Goal: Task Accomplishment & Management: Manage account settings

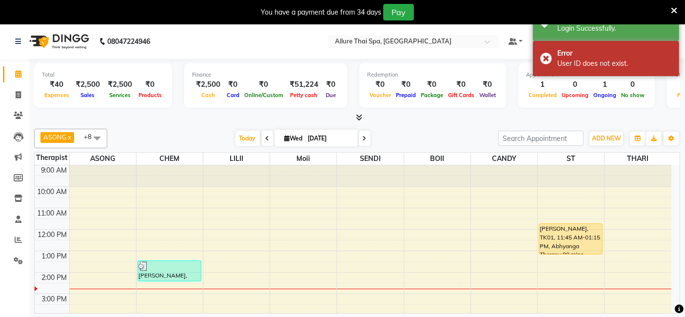
click at [675, 9] on icon at bounding box center [674, 10] width 6 height 9
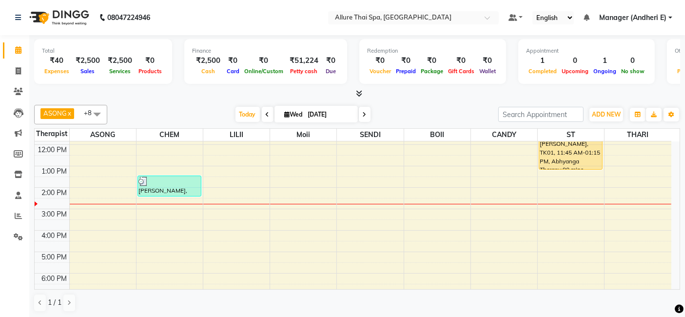
scroll to position [65, 0]
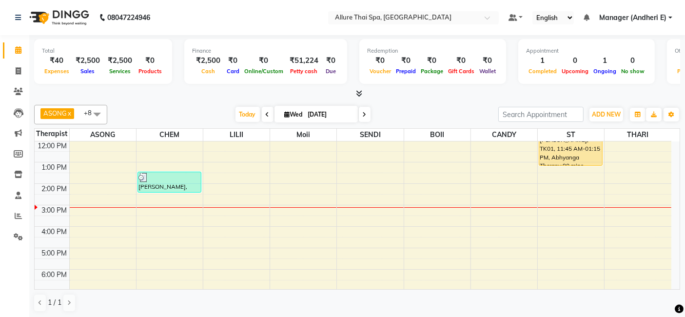
click at [253, 217] on div "9:00 AM 10:00 AM 11:00 AM 12:00 PM 1:00 PM 2:00 PM 3:00 PM 4:00 PM 5:00 PM 6:00…" at bounding box center [353, 237] width 637 height 321
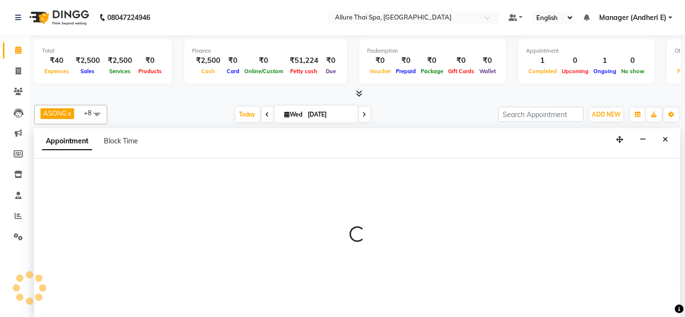
scroll to position [0, 0]
select select "82638"
select select "930"
select select "tentative"
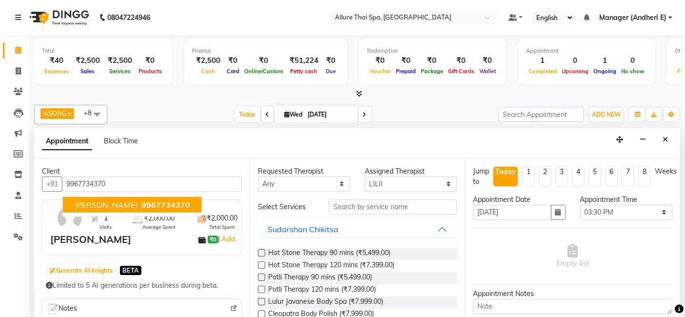
click at [141, 199] on span "9967734370" at bounding box center [165, 204] width 49 height 10
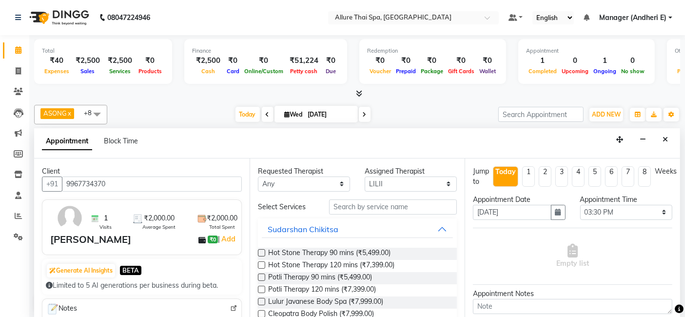
type input "9967734370"
click at [343, 185] on select "Any ASONG [PERSON_NAME] BOII CANDY CHEM LILII Moii SENDI ST THARI" at bounding box center [304, 184] width 92 height 15
select select "66695"
click at [258, 177] on select "Any ASONG [PERSON_NAME] BOII CANDY CHEM LILII Moii SENDI ST THARI" at bounding box center [304, 184] width 92 height 15
select select "66695"
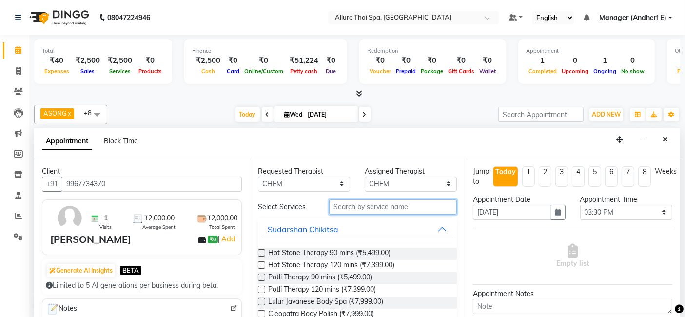
click at [391, 207] on input "text" at bounding box center [393, 206] width 128 height 15
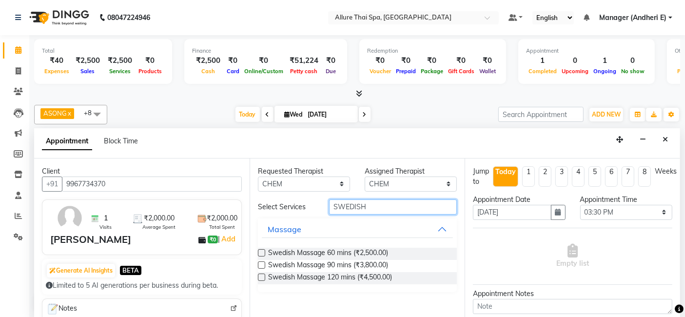
type input "SWEDISH"
click at [261, 262] on label at bounding box center [261, 264] width 7 height 7
click at [261, 263] on input "checkbox" at bounding box center [261, 266] width 6 height 6
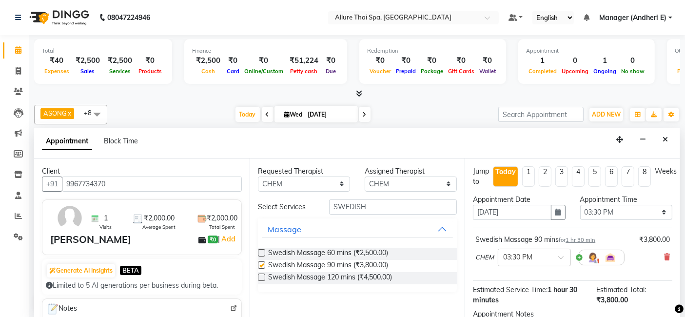
checkbox input "false"
click at [563, 255] on span at bounding box center [564, 260] width 12 height 10
click at [508, 286] on div "03:45 PM" at bounding box center [534, 294] width 72 height 18
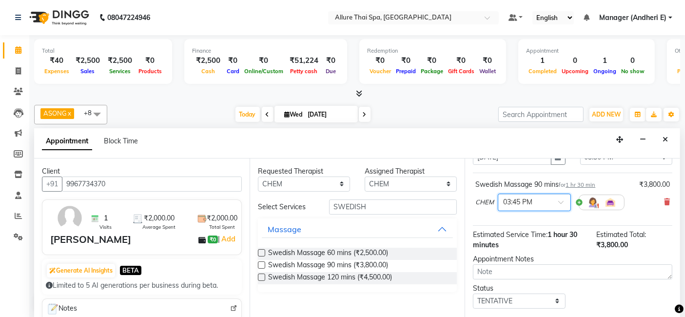
scroll to position [65, 0]
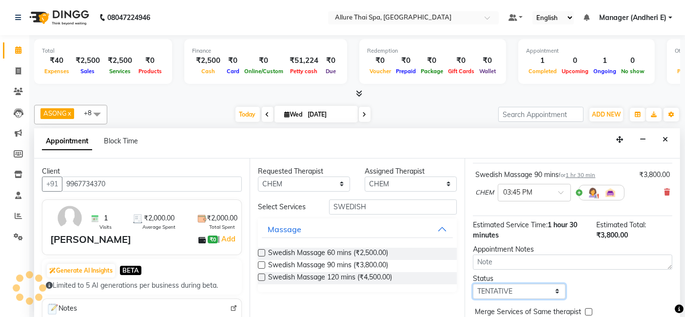
click at [556, 285] on select "Select TENTATIVE CONFIRM CHECK-IN UPCOMING" at bounding box center [519, 291] width 92 height 15
select select "check-in"
click at [473, 284] on select "Select TENTATIVE CONFIRM CHECK-IN UPCOMING" at bounding box center [519, 291] width 92 height 15
click at [554, 292] on select "Select TENTATIVE CONFIRM CHECK-IN UPCOMING" at bounding box center [519, 291] width 92 height 15
click at [473, 284] on select "Select TENTATIVE CONFIRM CHECK-IN UPCOMING" at bounding box center [519, 291] width 92 height 15
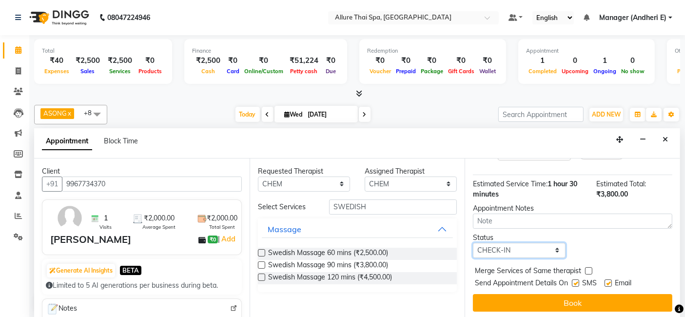
scroll to position [106, 0]
click at [579, 282] on label at bounding box center [575, 282] width 7 height 7
click at [578, 282] on input "checkbox" at bounding box center [575, 284] width 6 height 6
checkbox input "false"
click at [610, 280] on label at bounding box center [608, 282] width 7 height 7
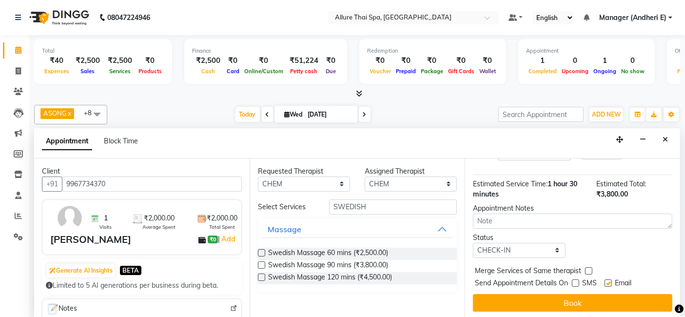
click at [610, 281] on input "checkbox" at bounding box center [608, 284] width 6 height 6
checkbox input "false"
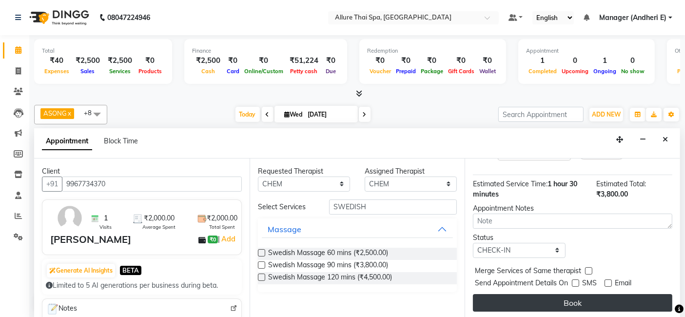
click at [613, 302] on button "Book" at bounding box center [572, 303] width 199 height 18
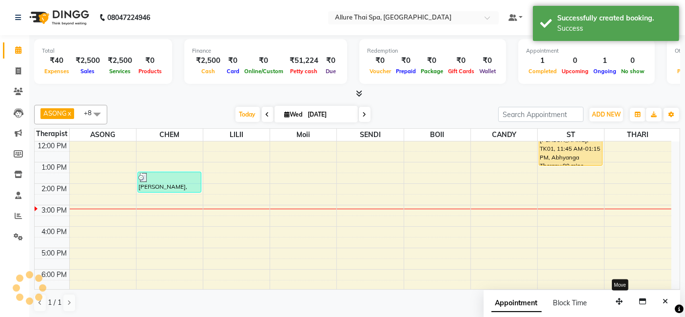
scroll to position [0, 0]
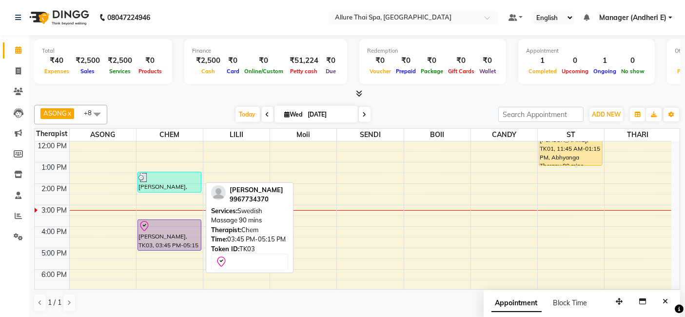
click at [165, 230] on div "[PERSON_NAME], TK03, 03:45 PM-05:15 PM, Swedish Massage 90 mins" at bounding box center [169, 235] width 63 height 30
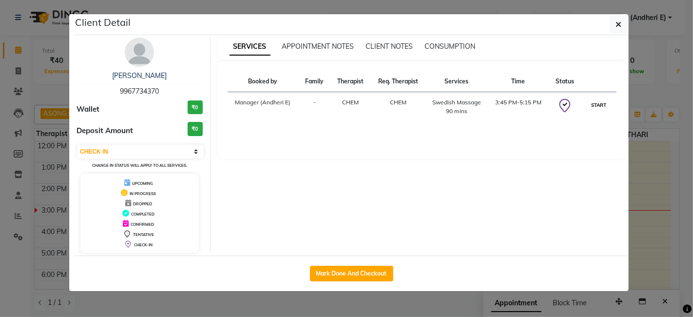
click at [600, 105] on button "START" at bounding box center [599, 105] width 20 height 12
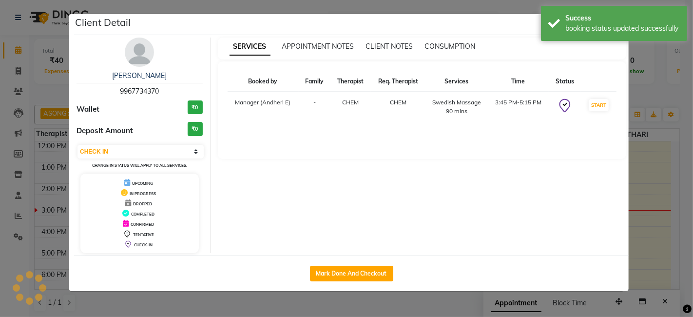
select select "1"
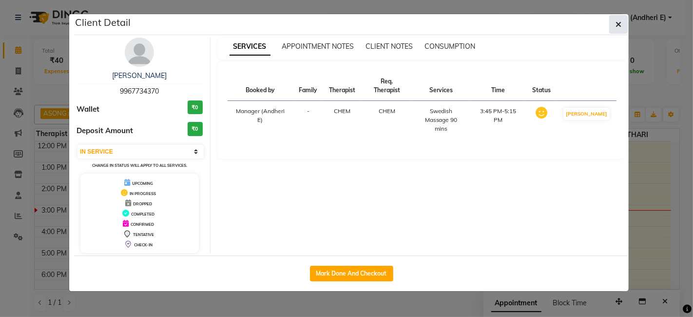
click at [621, 24] on icon "button" at bounding box center [619, 24] width 6 height 8
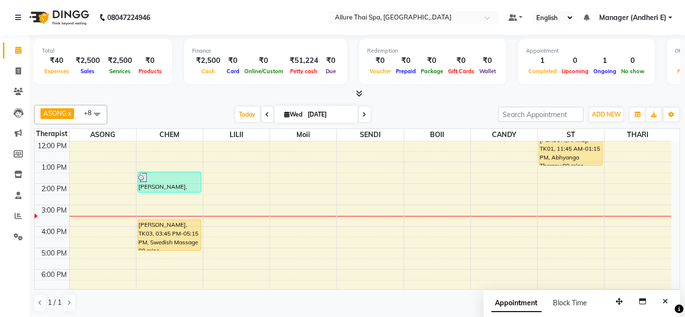
click at [248, 225] on div "9:00 AM 10:00 AM 11:00 AM 12:00 PM 1:00 PM 2:00 PM 3:00 PM 4:00 PM 5:00 PM 6:00…" at bounding box center [353, 237] width 637 height 321
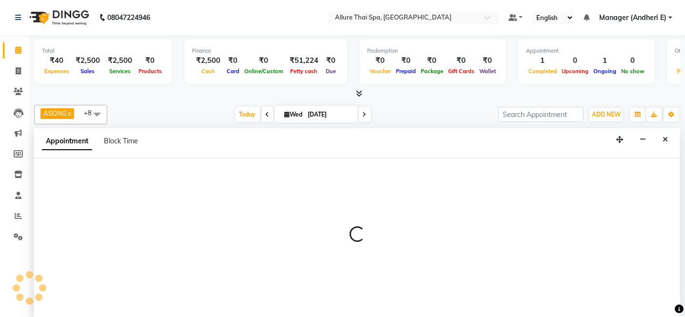
select select "82638"
select select "tentative"
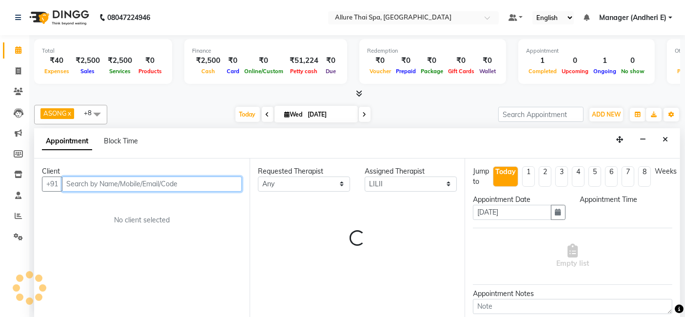
select select "960"
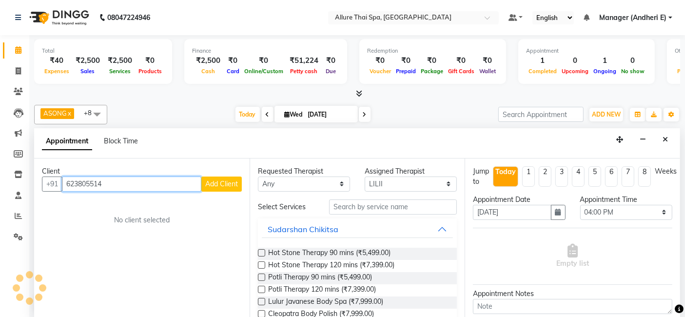
type input "6238055145"
drag, startPoint x: 156, startPoint y: 177, endPoint x: 0, endPoint y: 139, distance: 160.1
click at [0, 144] on app-home "08047224946 Select Location × Allure Thai Spa, Andheri East Default Panel My Pa…" at bounding box center [342, 159] width 685 height 318
type input "9"
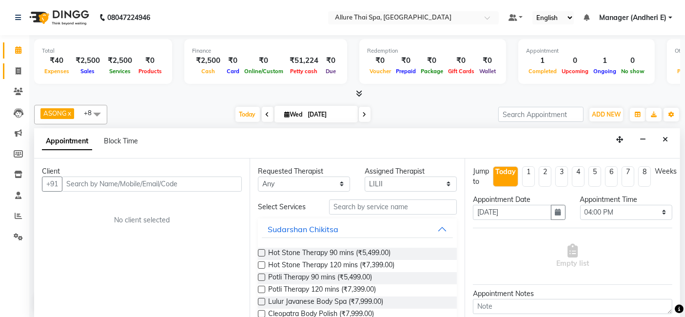
drag, startPoint x: 20, startPoint y: 68, endPoint x: 19, endPoint y: 60, distance: 7.9
click at [20, 68] on icon at bounding box center [18, 70] width 5 height 7
select select "service"
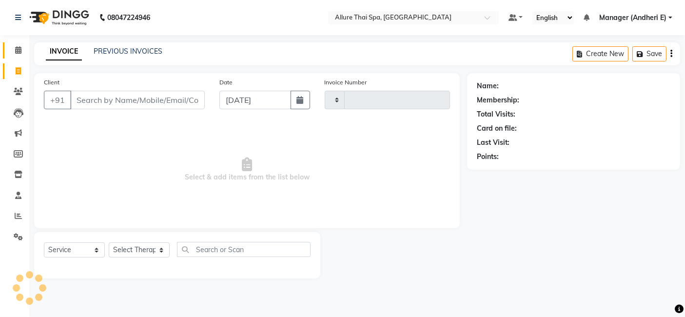
type input "1948"
click at [19, 52] on icon at bounding box center [18, 49] width 6 height 7
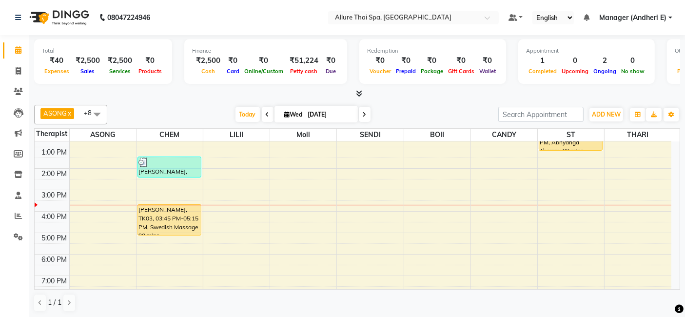
scroll to position [86, 0]
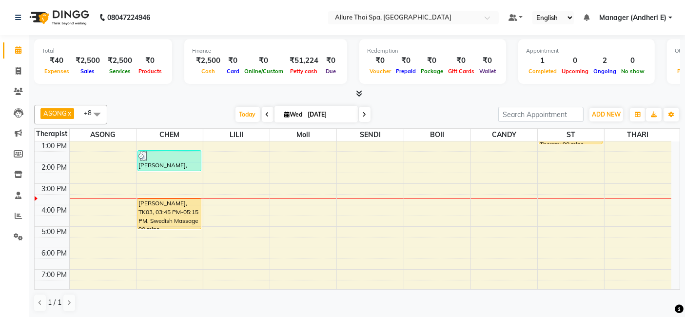
click at [242, 207] on div "9:00 AM 10:00 AM 11:00 AM 12:00 PM 1:00 PM 2:00 PM 3:00 PM 4:00 PM 5:00 PM 6:00…" at bounding box center [353, 215] width 637 height 321
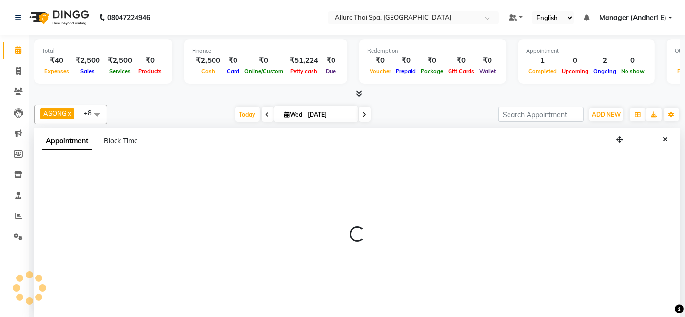
select select "82638"
select select "960"
select select "tentative"
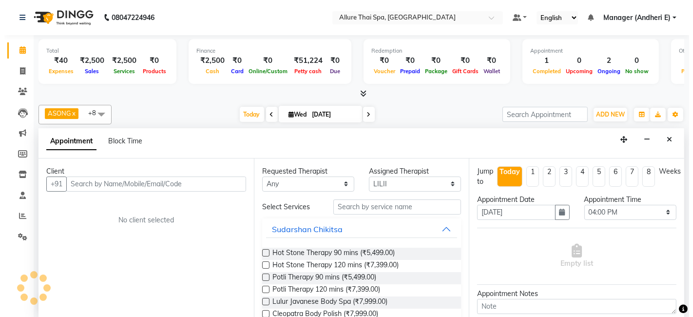
scroll to position [0, 0]
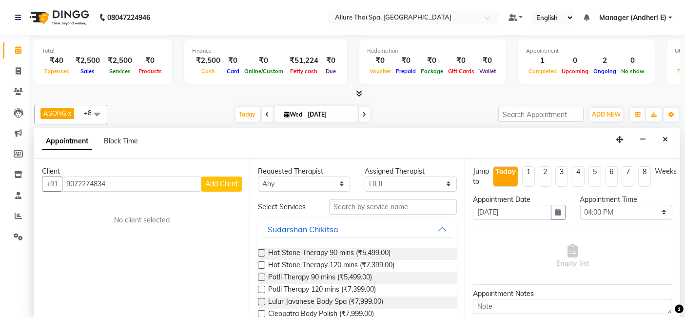
type input "9072274834"
click at [214, 185] on span "Add Client" at bounding box center [221, 183] width 33 height 9
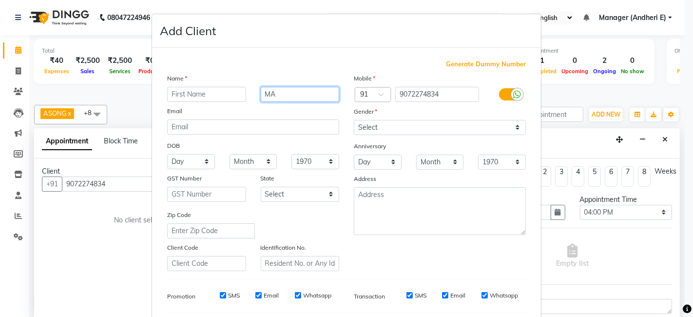
type input "M"
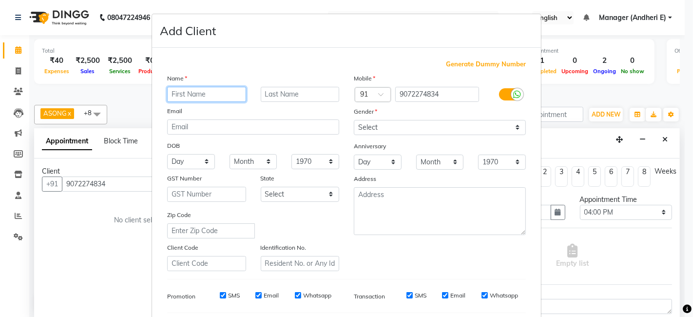
drag, startPoint x: 203, startPoint y: 93, endPoint x: 324, endPoint y: 167, distance: 141.4
click at [206, 93] on input "text" at bounding box center [206, 94] width 79 height 15
type input "[PERSON_NAME]"
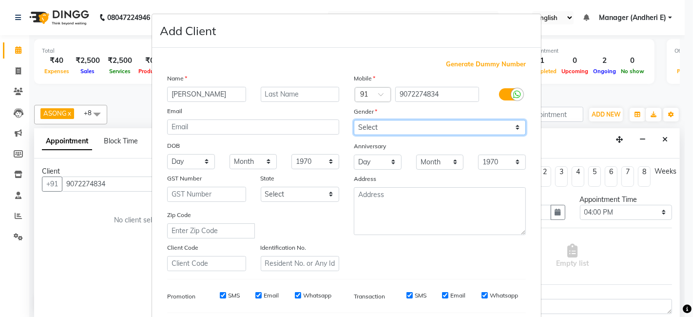
click at [514, 125] on select "Select [DEMOGRAPHIC_DATA] [DEMOGRAPHIC_DATA] Other Prefer Not To Say" at bounding box center [440, 127] width 172 height 15
select select "[DEMOGRAPHIC_DATA]"
click at [354, 120] on select "Select [DEMOGRAPHIC_DATA] [DEMOGRAPHIC_DATA] Other Prefer Not To Say" at bounding box center [440, 127] width 172 height 15
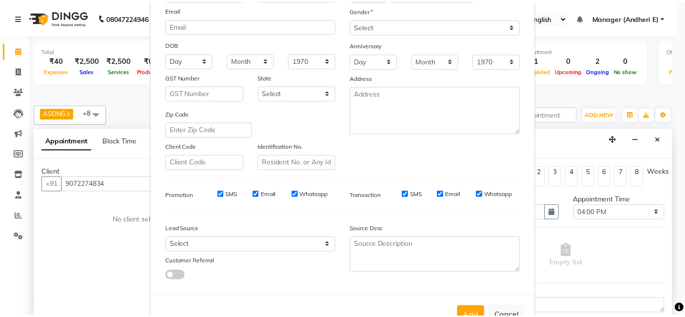
scroll to position [108, 0]
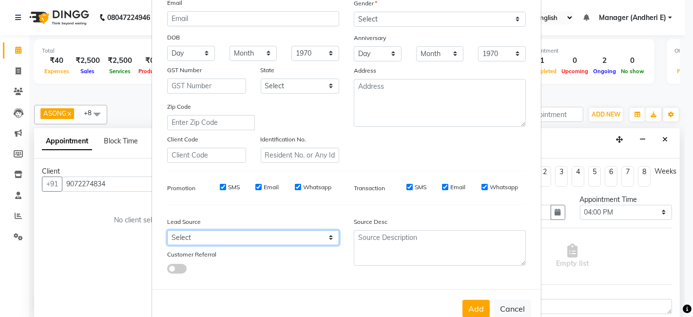
click at [329, 235] on select "Select Walk-in Referral Friend Advertisement Facebook JustDial Google Other Web…" at bounding box center [253, 237] width 172 height 15
select select "47850"
click at [167, 230] on select "Select Walk-in Referral Friend Advertisement Facebook JustDial Google Other Web…" at bounding box center [253, 237] width 172 height 15
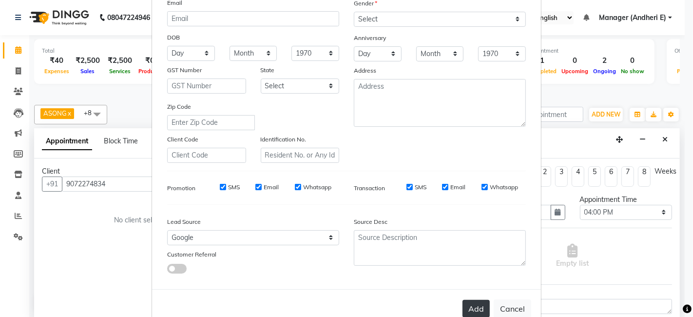
click at [468, 306] on button "Add" at bounding box center [476, 309] width 27 height 18
select select
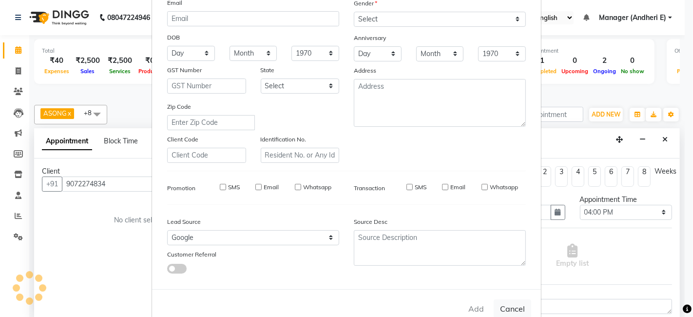
select select
checkbox input "false"
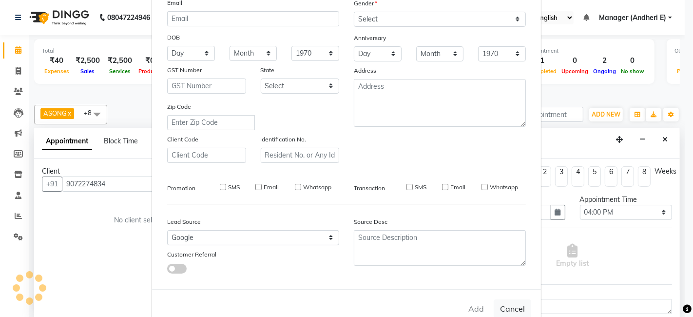
checkbox input "false"
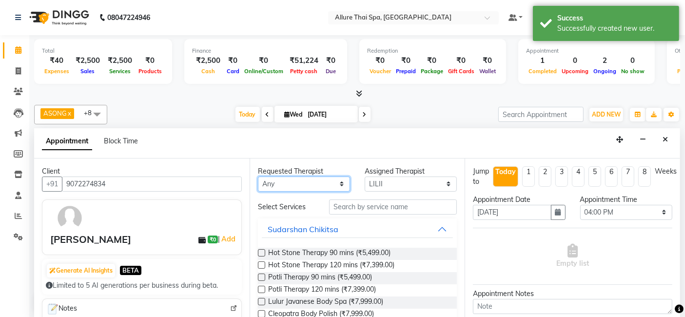
click at [341, 185] on select "Any ASONG [PERSON_NAME] BOII CANDY CHEM LILII Moii SENDI ST THARI" at bounding box center [304, 184] width 92 height 15
select select "82638"
click at [258, 177] on select "Any ASONG [PERSON_NAME] BOII CANDY CHEM LILII Moii SENDI ST THARI" at bounding box center [304, 184] width 92 height 15
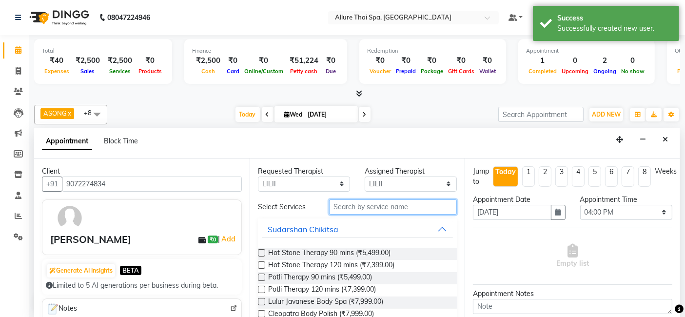
click at [373, 206] on input "text" at bounding box center [393, 206] width 128 height 15
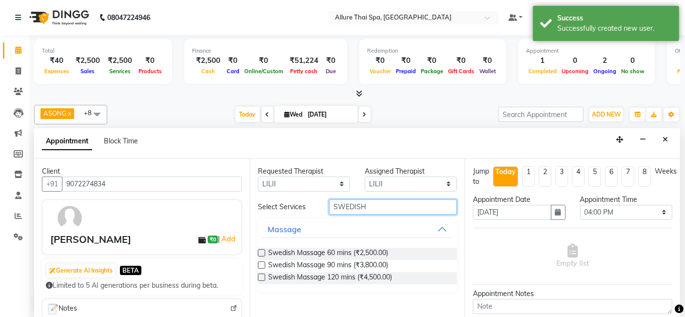
type input "SWEDISH"
click at [263, 250] on label at bounding box center [261, 252] width 7 height 7
click at [263, 251] on input "checkbox" at bounding box center [261, 254] width 6 height 6
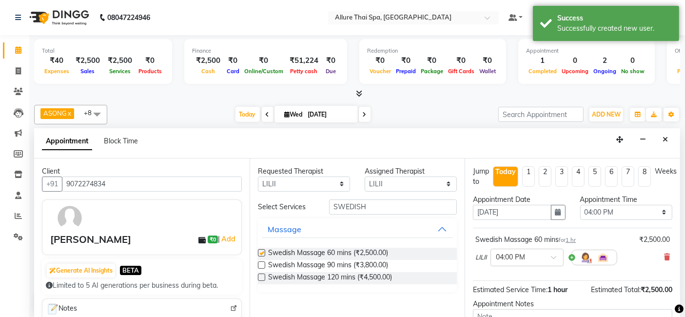
checkbox input "false"
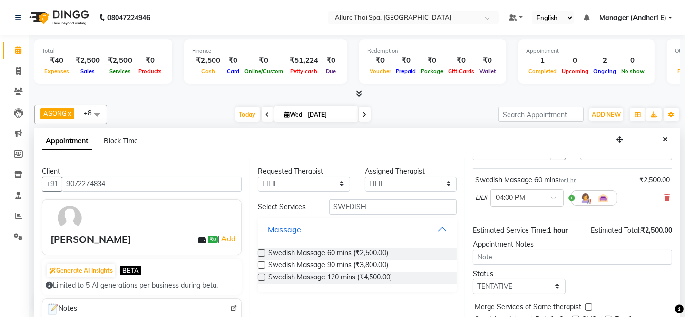
scroll to position [65, 0]
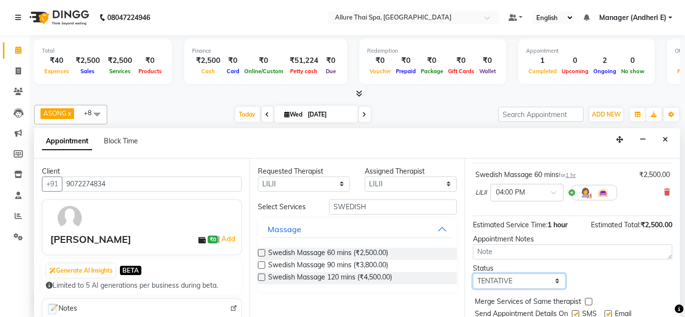
drag, startPoint x: 559, startPoint y: 281, endPoint x: 558, endPoint y: 274, distance: 7.4
click at [559, 281] on select "Select TENTATIVE CONFIRM CHECK-IN UPCOMING" at bounding box center [519, 281] width 92 height 15
select select "check-in"
click at [473, 274] on select "Select TENTATIVE CONFIRM CHECK-IN UPCOMING" at bounding box center [519, 281] width 92 height 15
click at [573, 311] on label at bounding box center [575, 313] width 7 height 7
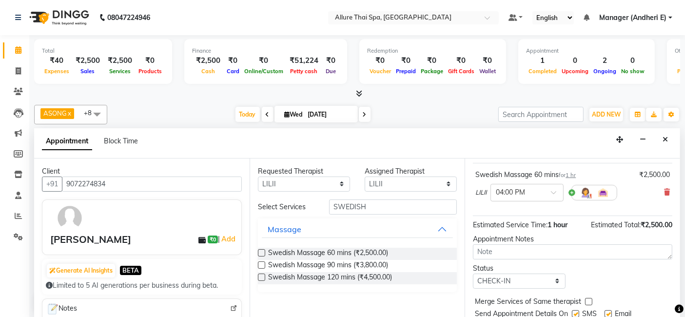
click at [573, 312] on input "checkbox" at bounding box center [575, 315] width 6 height 6
checkbox input "false"
click at [610, 314] on label at bounding box center [608, 313] width 7 height 7
click at [610, 314] on input "checkbox" at bounding box center [608, 315] width 6 height 6
checkbox input "false"
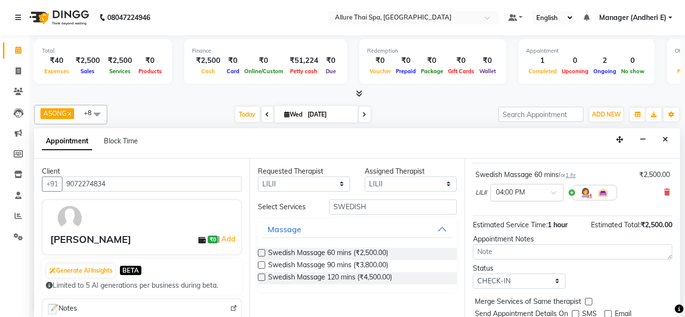
click at [670, 310] on div "Jump to [DATE] 1 2 3 4 5 6 7 8 Weeks Appointment Date [DATE] Appointment Time S…" at bounding box center [573, 238] width 216 height 160
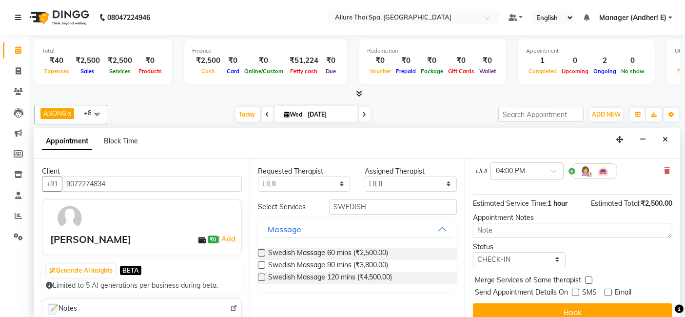
click at [617, 311] on button "Book" at bounding box center [572, 312] width 199 height 18
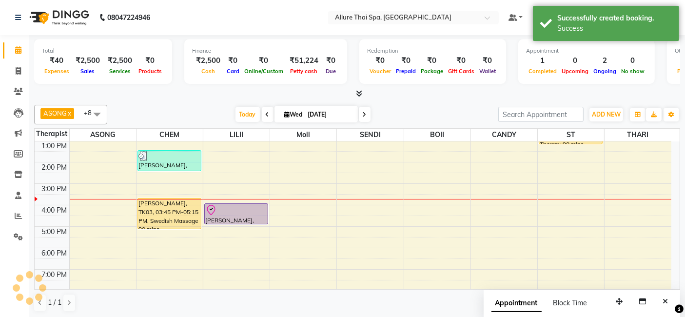
scroll to position [0, 0]
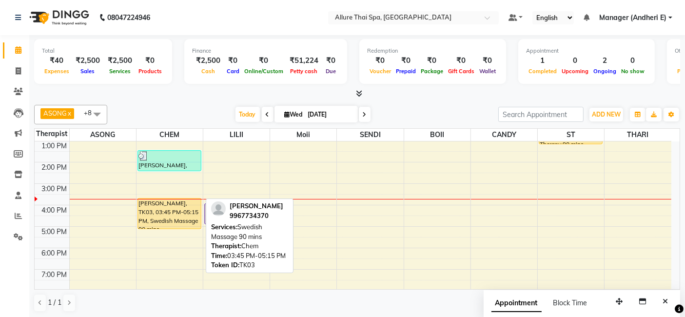
click at [167, 205] on div "[PERSON_NAME], TK03, 03:45 PM-05:15 PM, Swedish Massage 90 mins" at bounding box center [169, 213] width 63 height 30
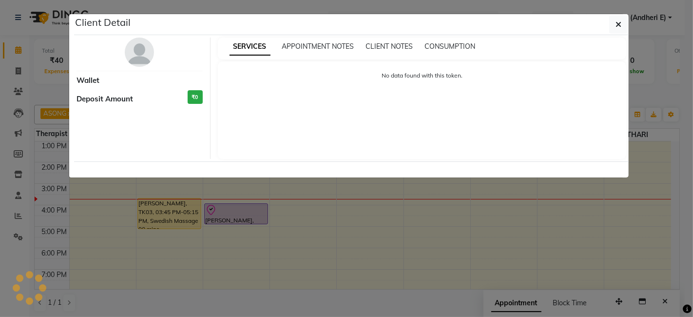
select select "1"
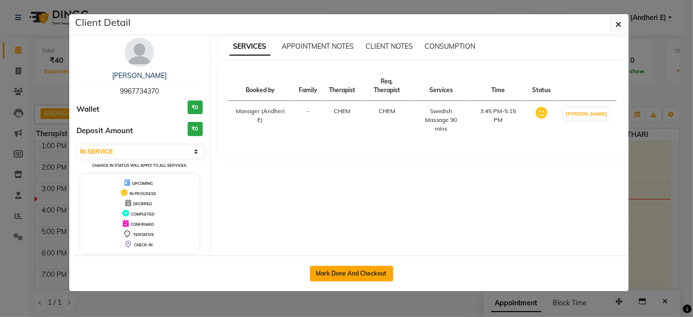
click at [355, 267] on button "Mark Done And Checkout" at bounding box center [351, 274] width 83 height 16
select select "service"
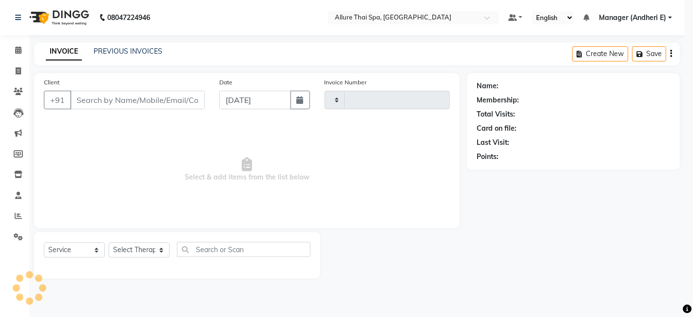
type input "1948"
select select "6826"
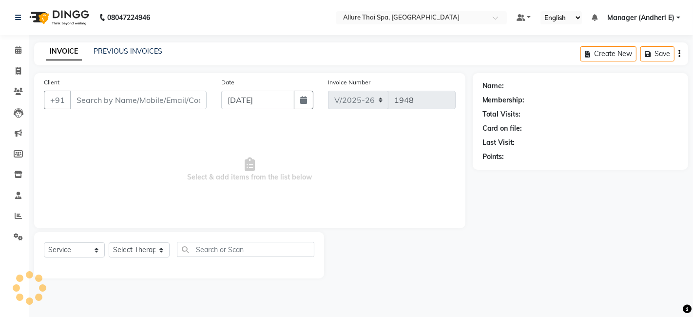
type input "9967734370"
select select "66695"
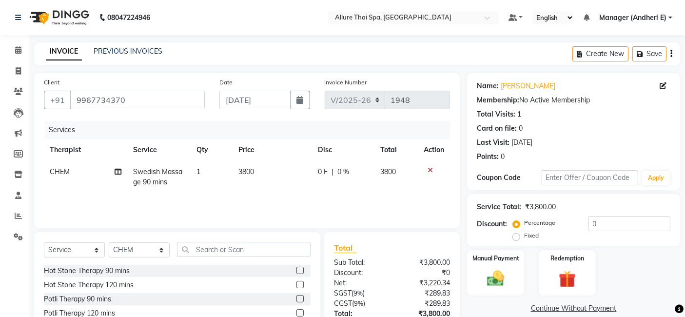
click at [524, 237] on label "Fixed" at bounding box center [531, 235] width 15 height 9
click at [516, 237] on input "Fixed" at bounding box center [518, 235] width 7 height 7
radio input "true"
click at [646, 225] on input "0" at bounding box center [630, 223] width 82 height 15
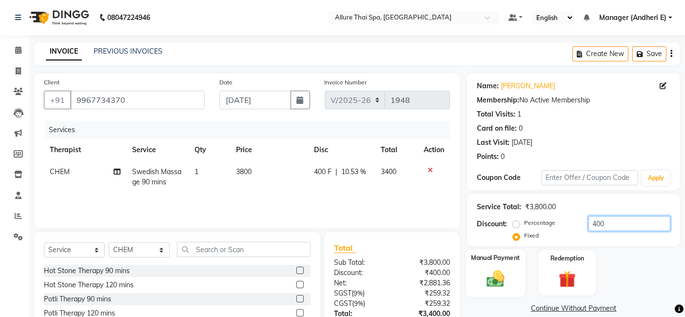
type input "400"
click at [503, 282] on img at bounding box center [495, 278] width 29 height 20
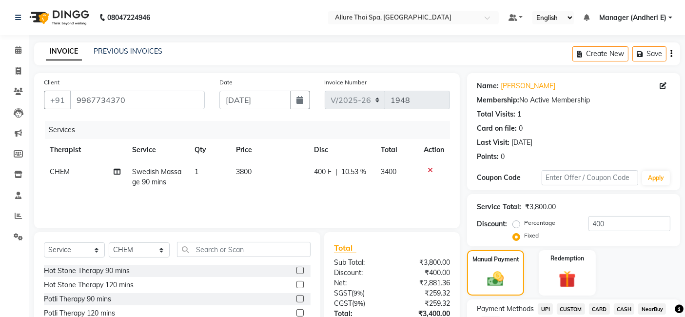
scroll to position [65, 0]
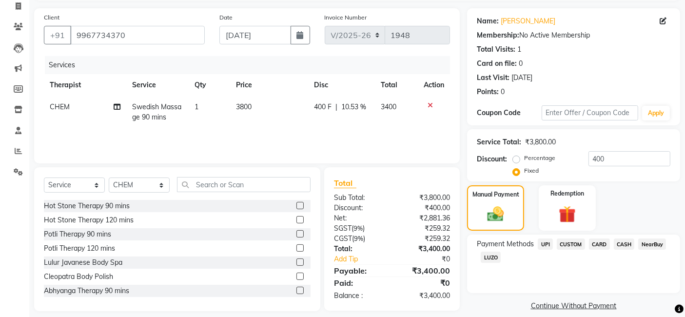
click at [621, 245] on span "CASH" at bounding box center [624, 243] width 21 height 11
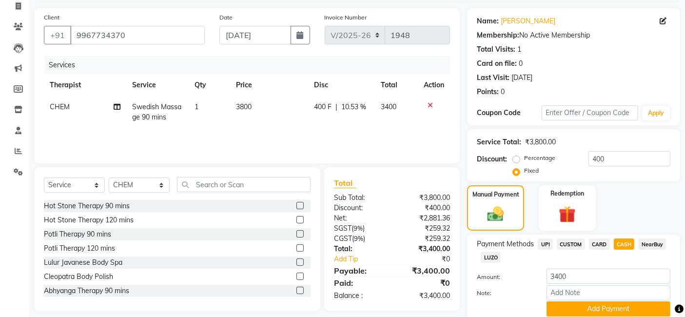
click at [598, 243] on span "CARD" at bounding box center [599, 243] width 21 height 11
drag, startPoint x: 623, startPoint y: 244, endPoint x: 609, endPoint y: 244, distance: 13.7
click at [624, 244] on span "CASH" at bounding box center [624, 243] width 21 height 11
click at [597, 244] on span "CARD" at bounding box center [599, 243] width 21 height 11
click at [623, 244] on span "CASH" at bounding box center [624, 243] width 21 height 11
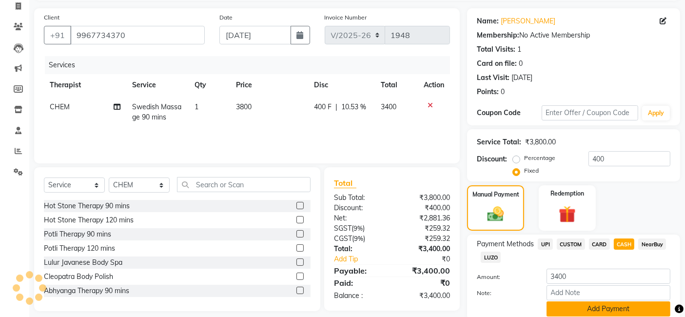
click at [586, 313] on button "Add Payment" at bounding box center [609, 308] width 124 height 15
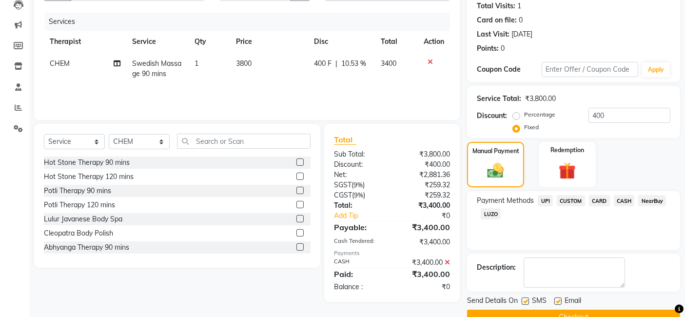
scroll to position [130, 0]
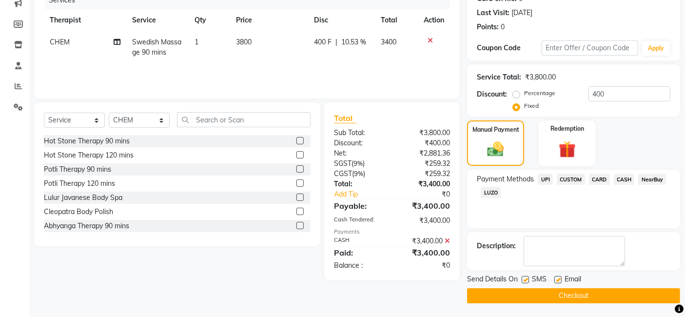
click at [526, 283] on div at bounding box center [525, 281] width 6 height 10
click at [524, 280] on label at bounding box center [525, 279] width 7 height 7
click at [524, 280] on input "checkbox" at bounding box center [525, 280] width 6 height 6
checkbox input "false"
click at [558, 278] on label at bounding box center [557, 279] width 7 height 7
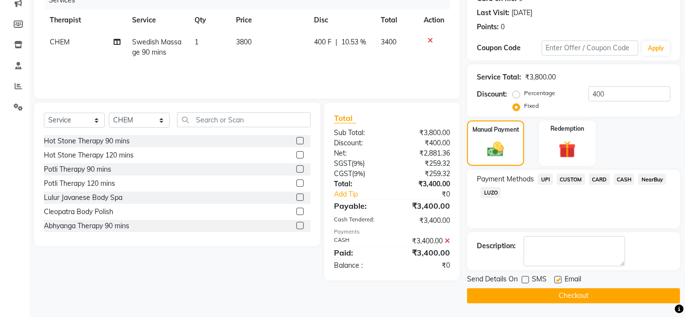
click at [558, 278] on input "checkbox" at bounding box center [557, 280] width 6 height 6
checkbox input "false"
click at [549, 292] on button "Checkout" at bounding box center [573, 295] width 213 height 15
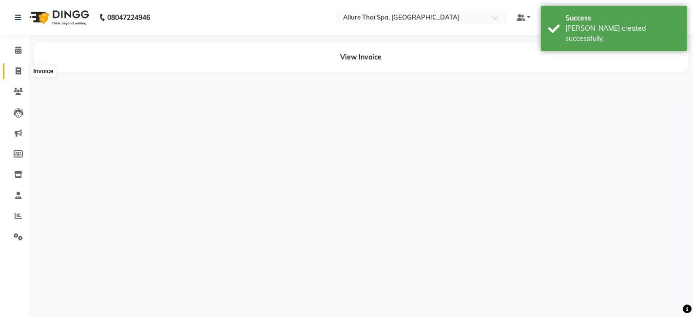
click at [20, 67] on icon at bounding box center [18, 70] width 5 height 7
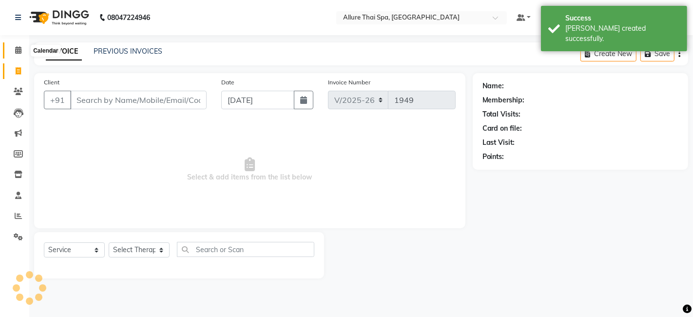
click at [24, 50] on span at bounding box center [18, 50] width 17 height 11
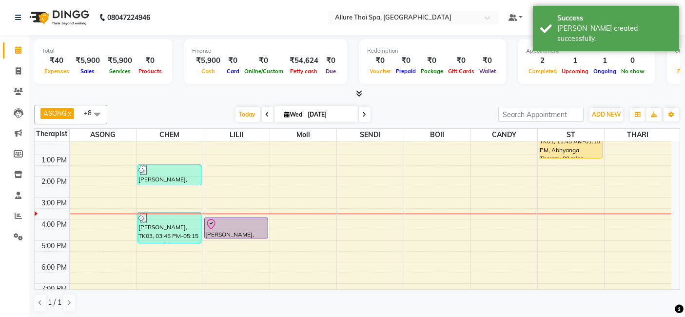
scroll to position [122, 0]
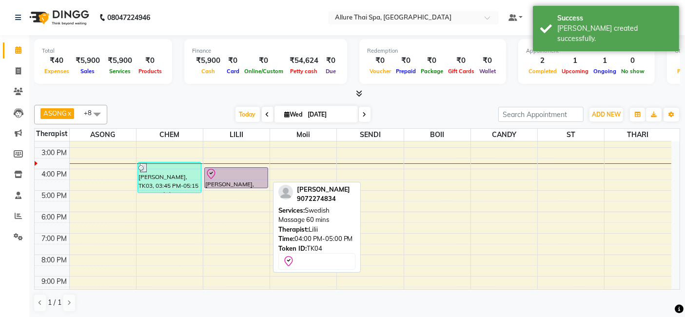
click at [240, 174] on div at bounding box center [236, 174] width 62 height 12
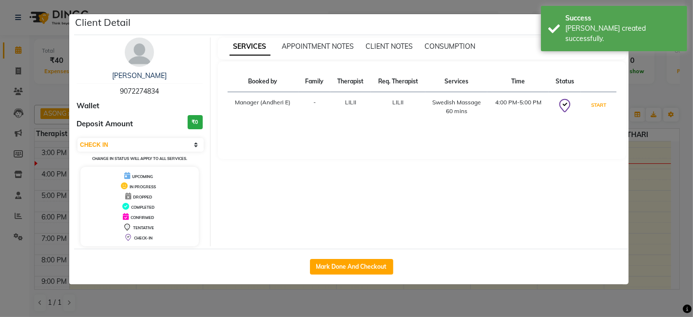
drag, startPoint x: 603, startPoint y: 106, endPoint x: 575, endPoint y: 113, distance: 28.1
click at [603, 106] on button "START" at bounding box center [599, 105] width 20 height 12
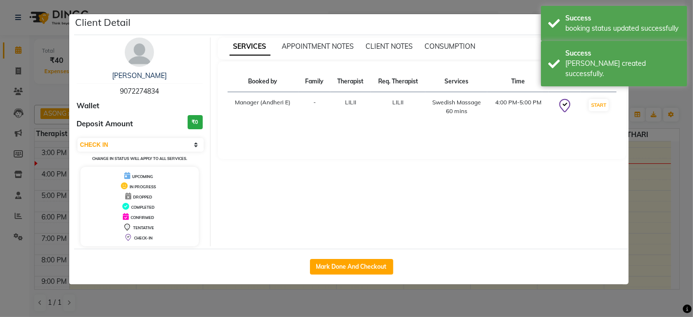
select select "1"
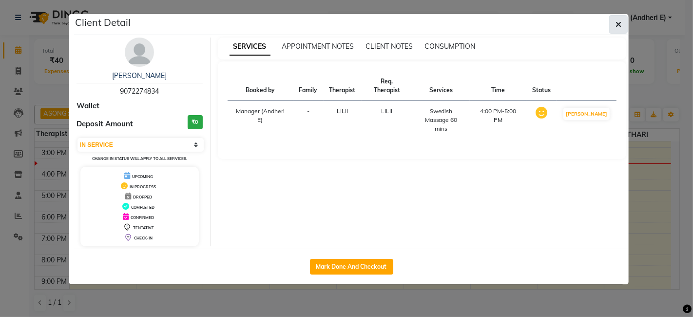
click at [622, 19] on button "button" at bounding box center [618, 24] width 19 height 19
